Goal: Navigation & Orientation: Find specific page/section

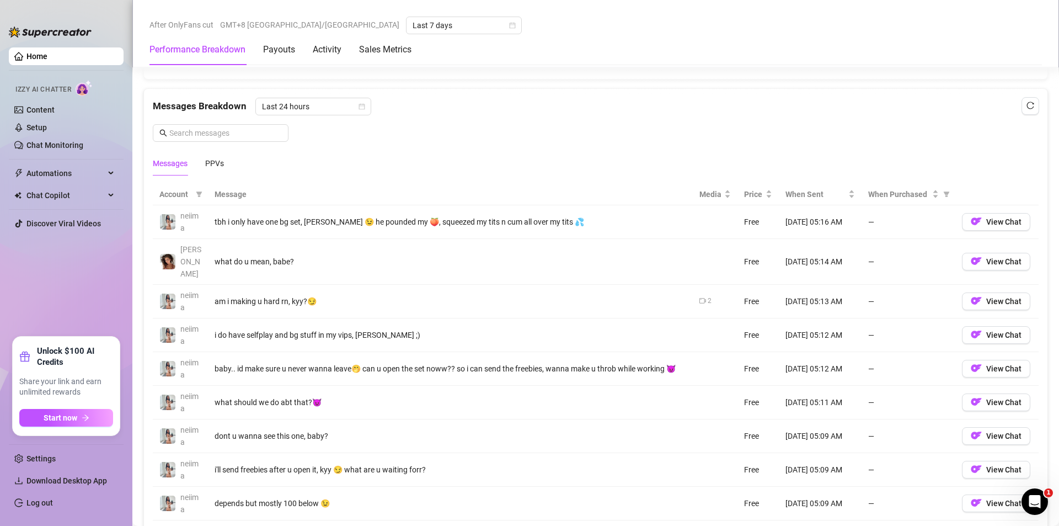
scroll to position [1040, 0]
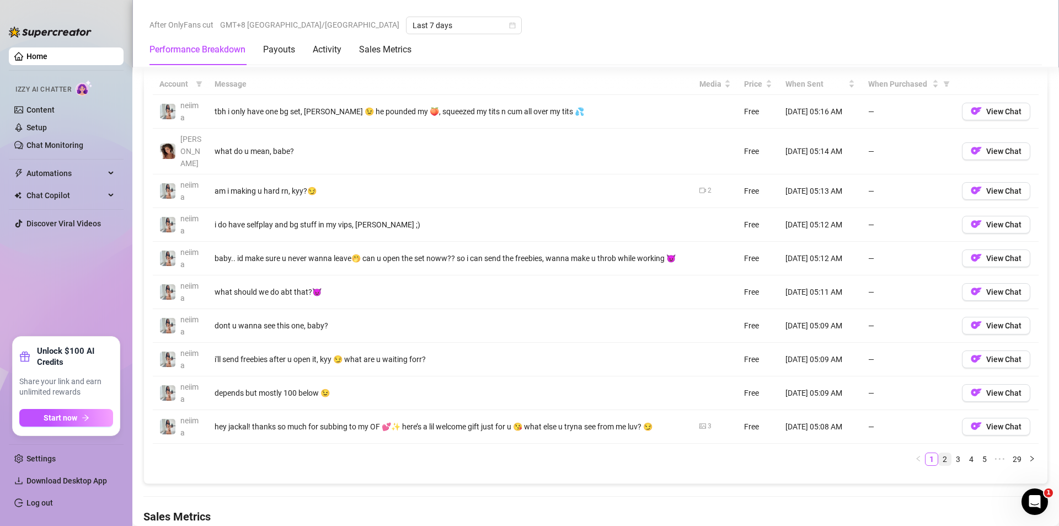
click at [939, 453] on link "2" at bounding box center [945, 459] width 12 height 12
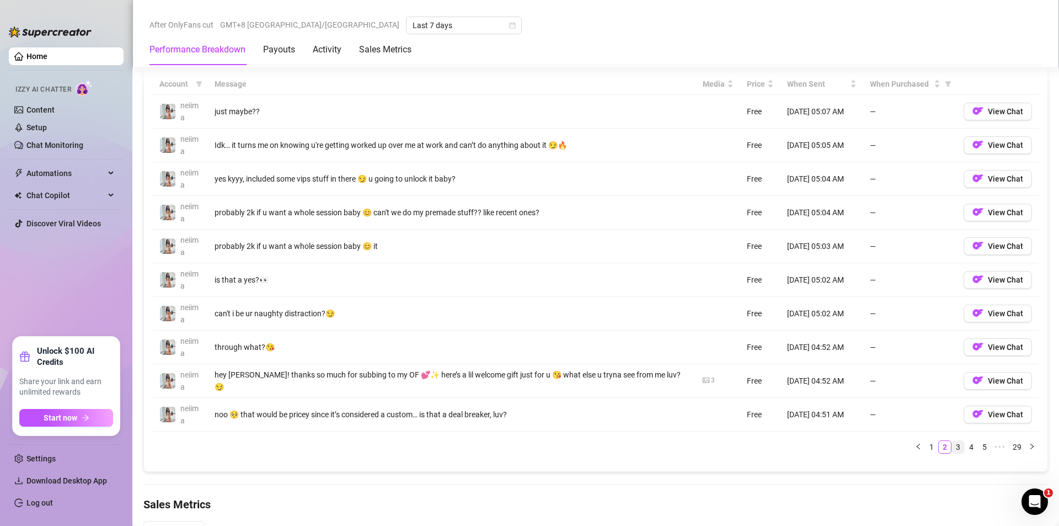
click at [952, 443] on link "3" at bounding box center [958, 447] width 12 height 12
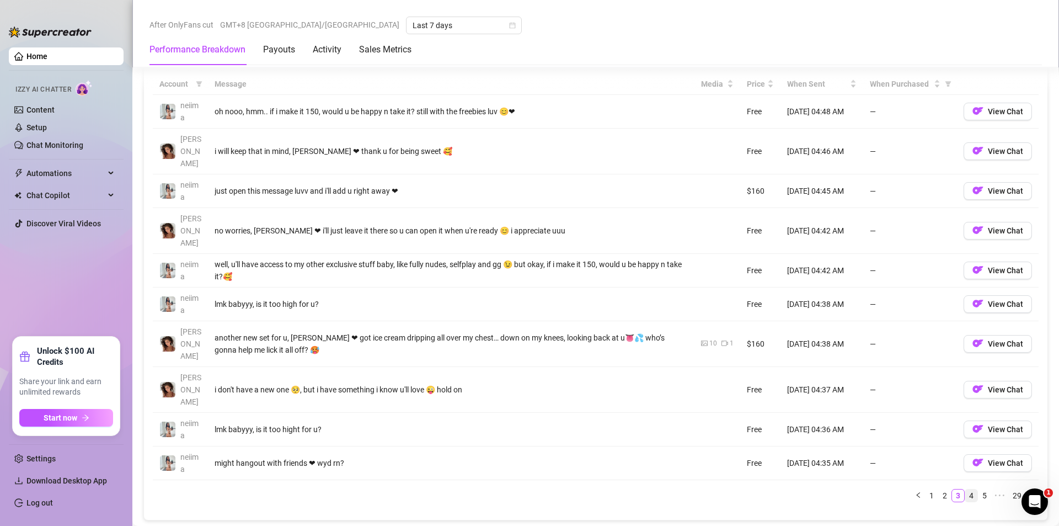
click at [965, 489] on link "4" at bounding box center [971, 495] width 12 height 12
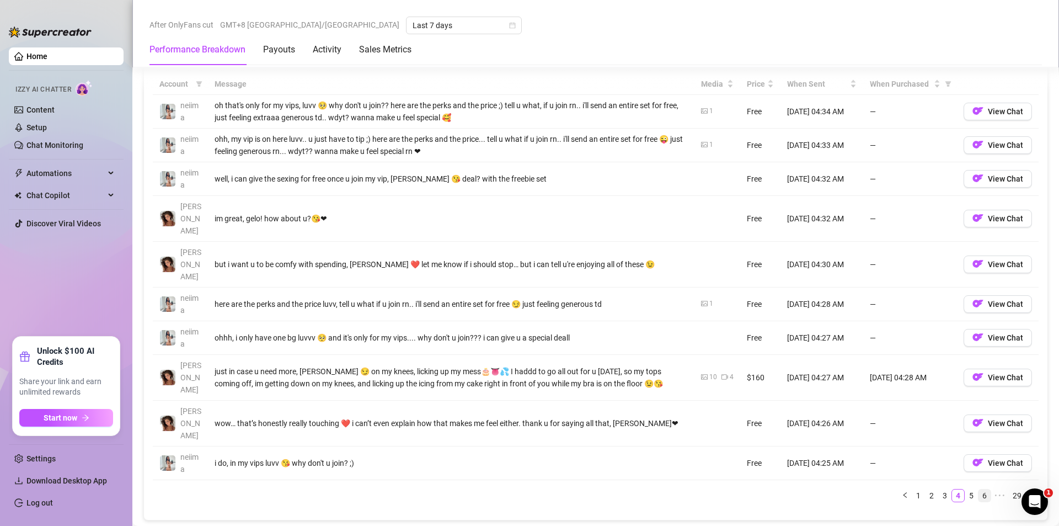
click at [965, 489] on link "5" at bounding box center [971, 495] width 12 height 12
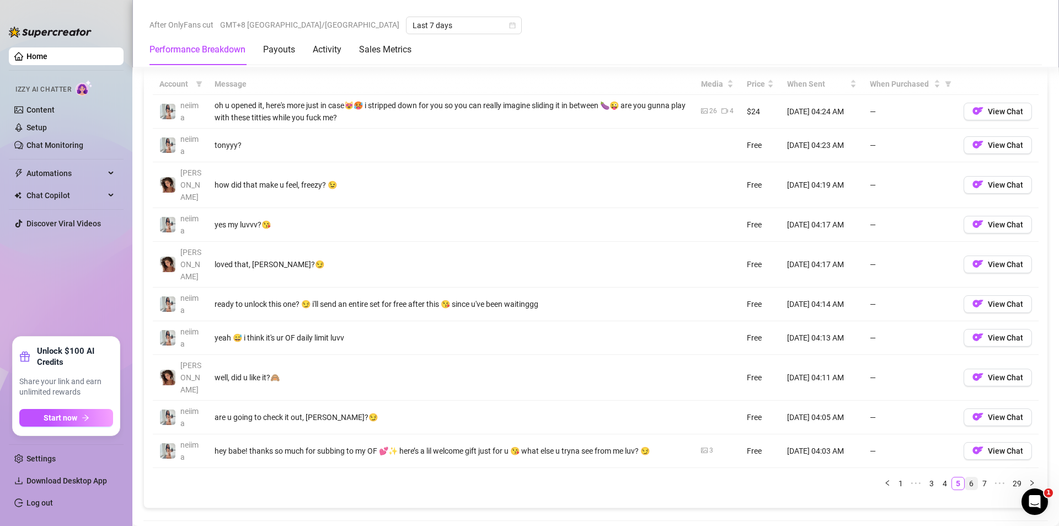
click at [965, 477] on link "6" at bounding box center [971, 483] width 12 height 12
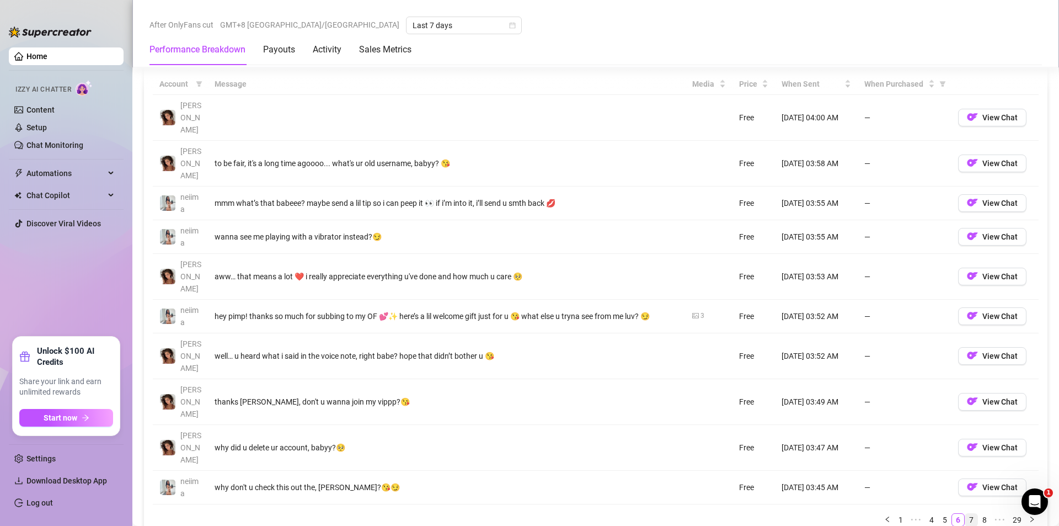
click at [965, 514] on link "7" at bounding box center [971, 520] width 12 height 12
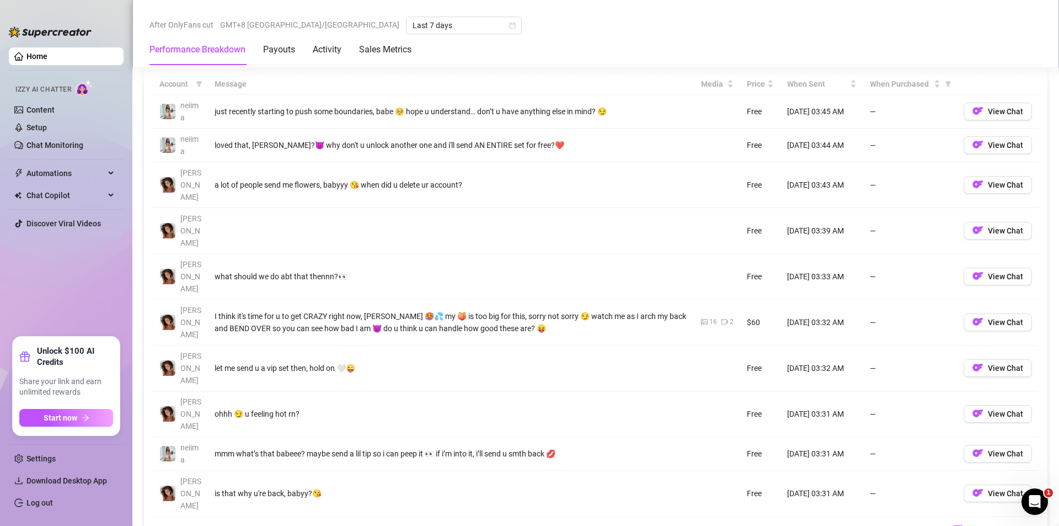
click at [965, 525] on link "8" at bounding box center [971, 532] width 12 height 12
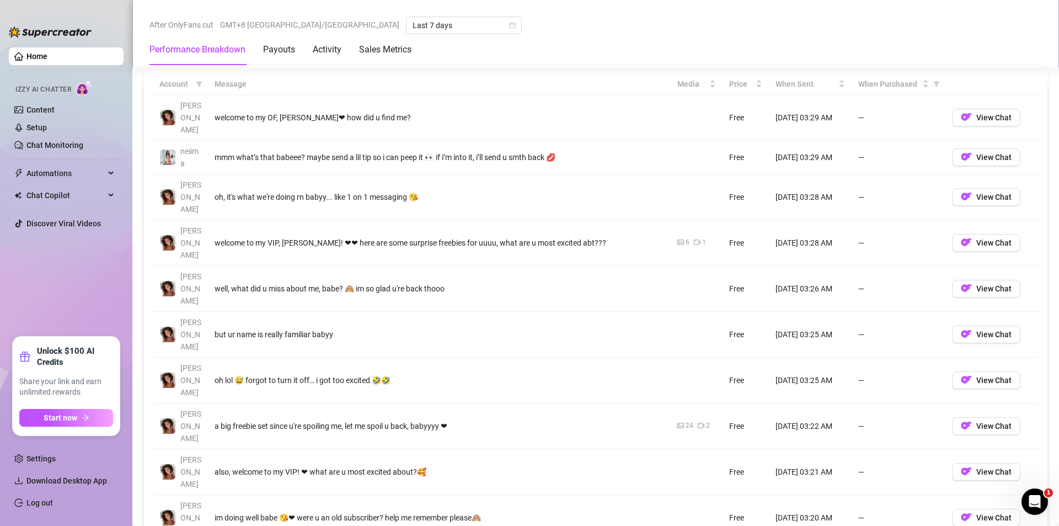
scroll to position [929, 0]
